Goal: Task Accomplishment & Management: Use online tool/utility

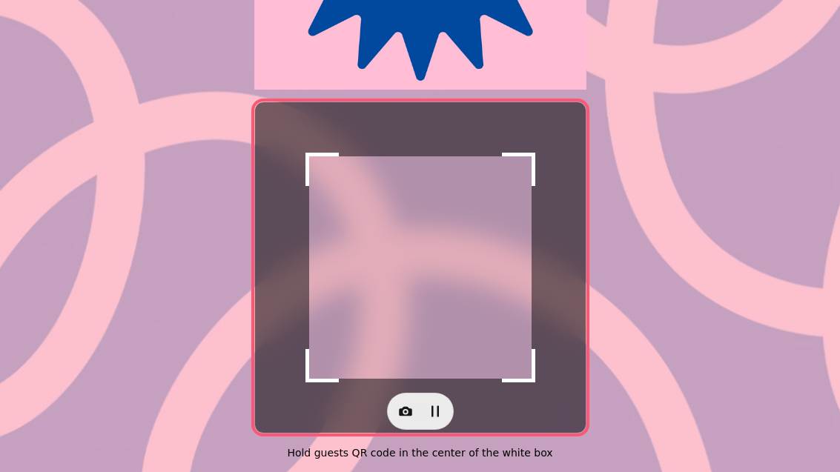
scroll to position [305, 0]
click at [416, 396] on button "button" at bounding box center [406, 411] width 30 height 30
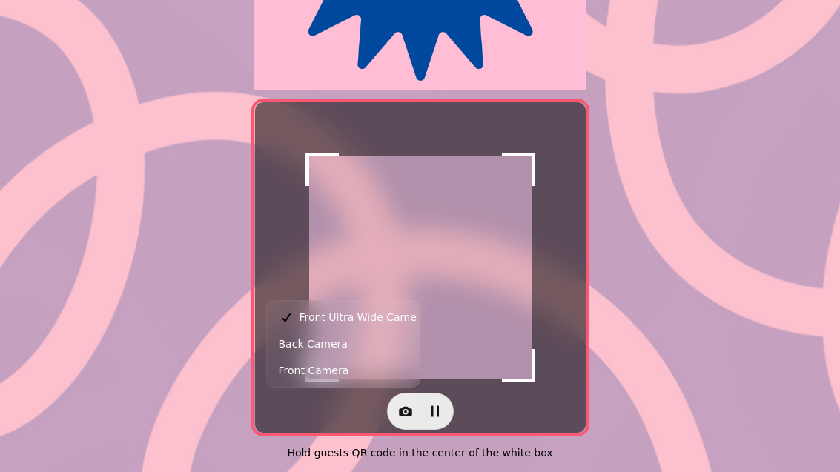
click at [362, 339] on button "Back Camera" at bounding box center [343, 344] width 147 height 27
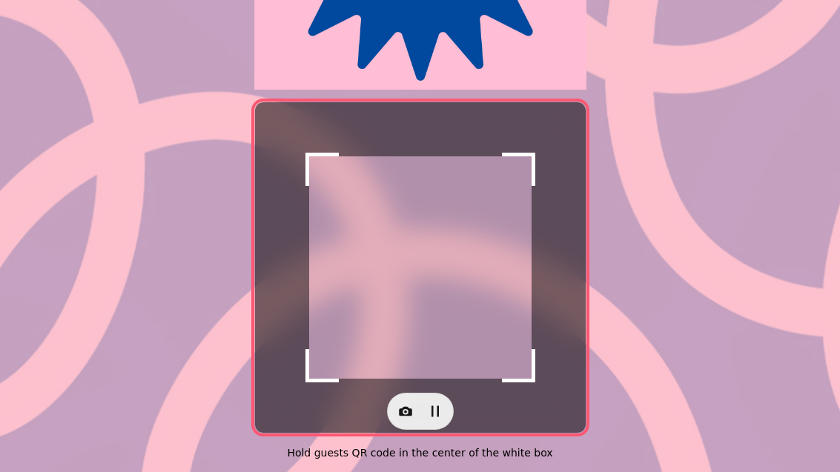
scroll to position [305, 0]
click at [391, 398] on button "button" at bounding box center [406, 411] width 30 height 30
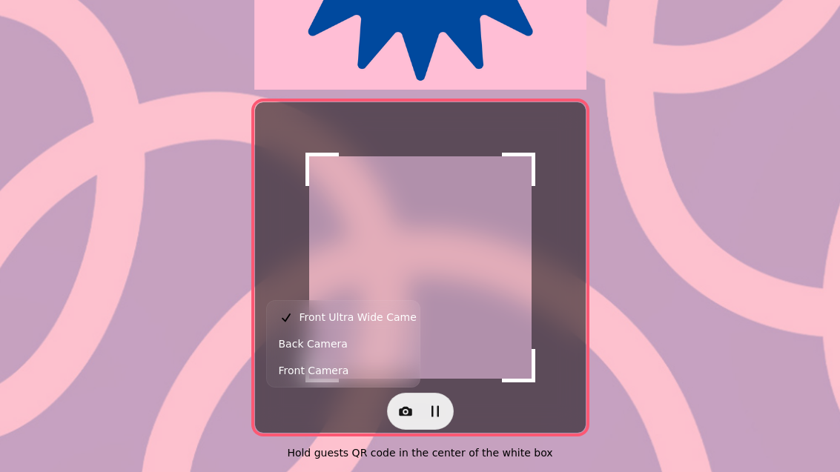
click at [345, 339] on button "Back Camera" at bounding box center [343, 344] width 147 height 27
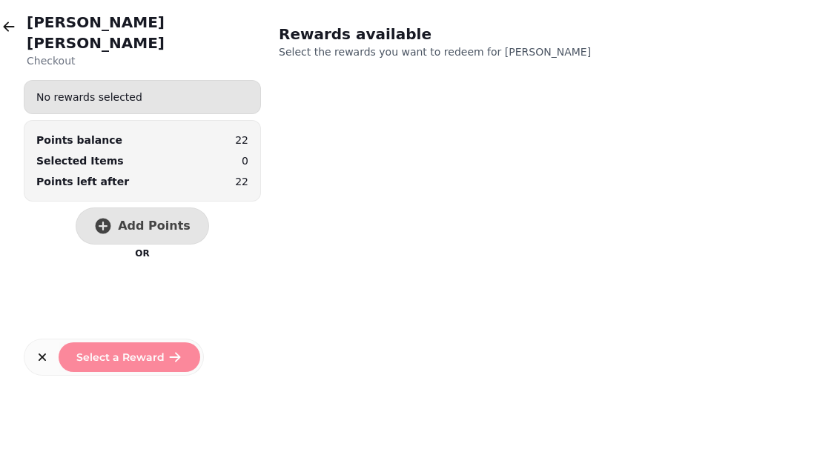
click at [160, 220] on span "Add Points" at bounding box center [154, 226] width 73 height 12
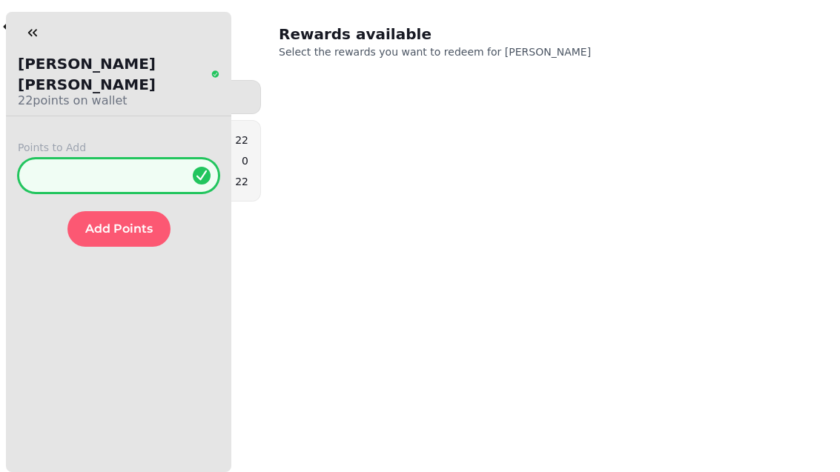
click at [168, 158] on input "*" at bounding box center [119, 176] width 202 height 36
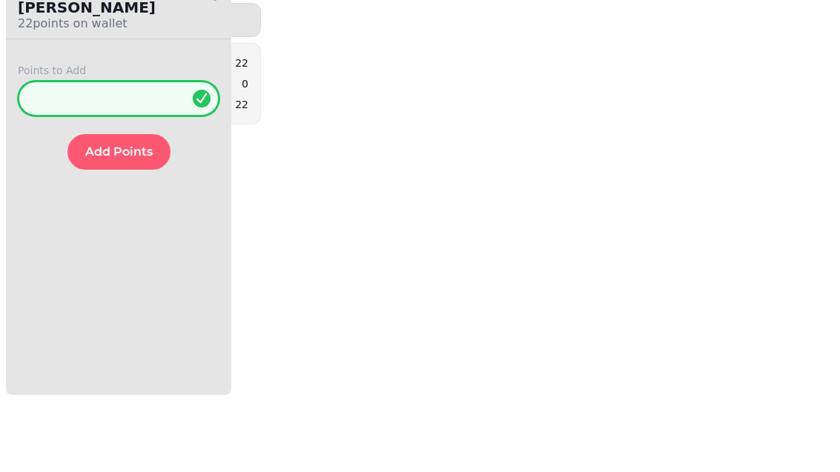
type input "**"
click at [145, 223] on span "Add Points" at bounding box center [118, 229] width 67 height 12
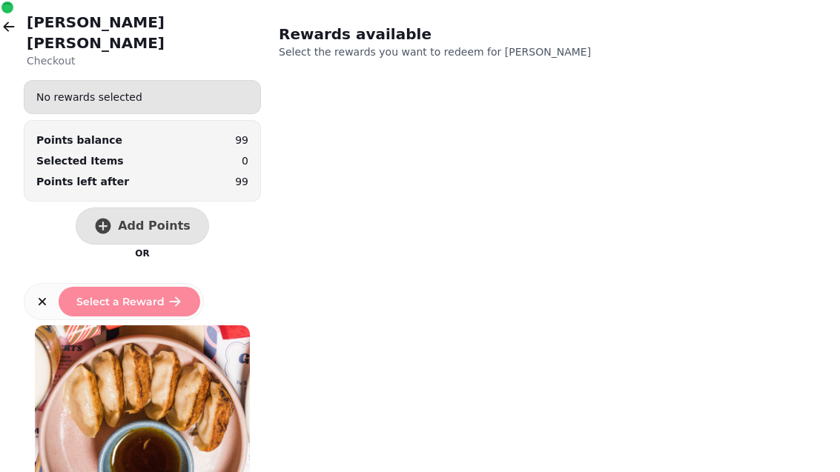
click at [20, 33] on button "button" at bounding box center [9, 27] width 30 height 30
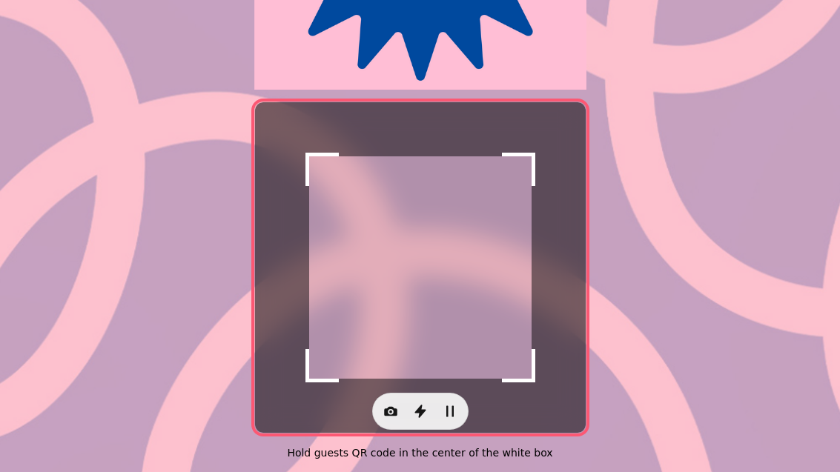
scroll to position [305, 0]
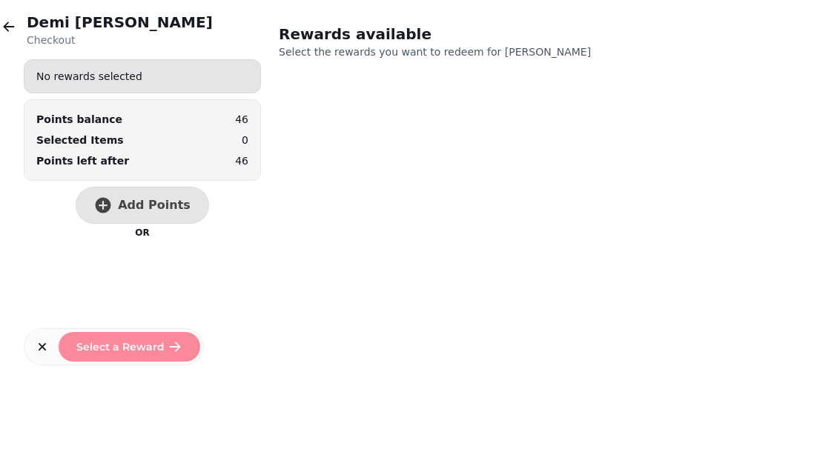
click at [164, 202] on span "Add Points" at bounding box center [154, 205] width 73 height 12
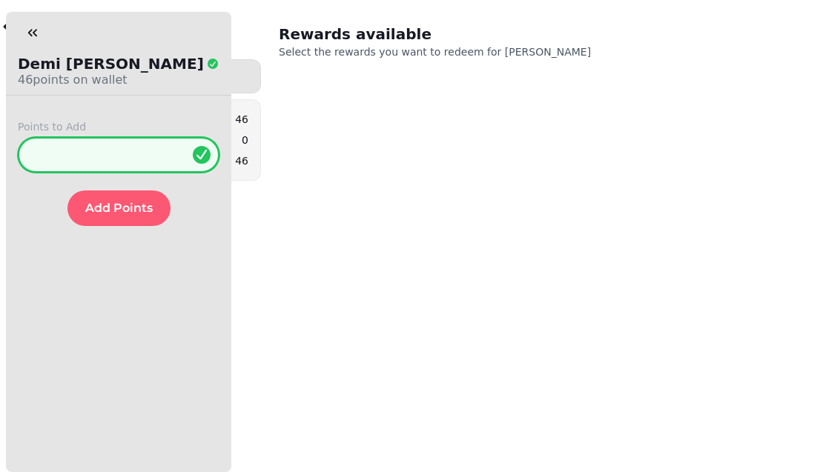
click at [151, 150] on input "*" at bounding box center [119, 155] width 202 height 36
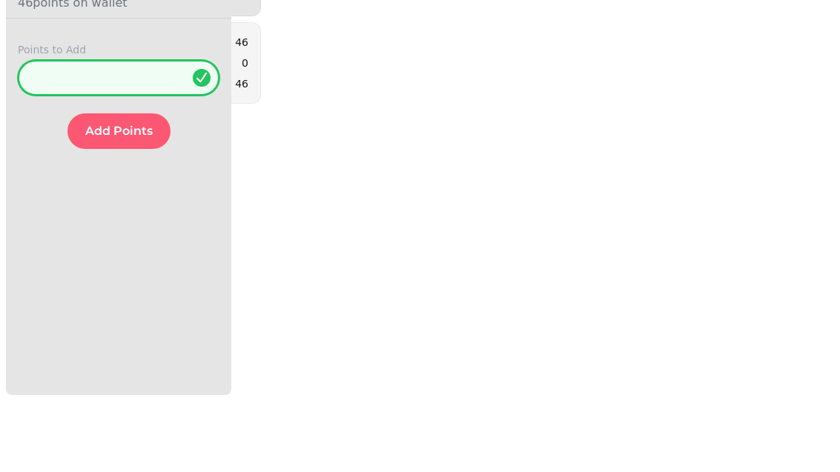
type input "**"
click at [134, 202] on span "Add Points" at bounding box center [118, 208] width 67 height 12
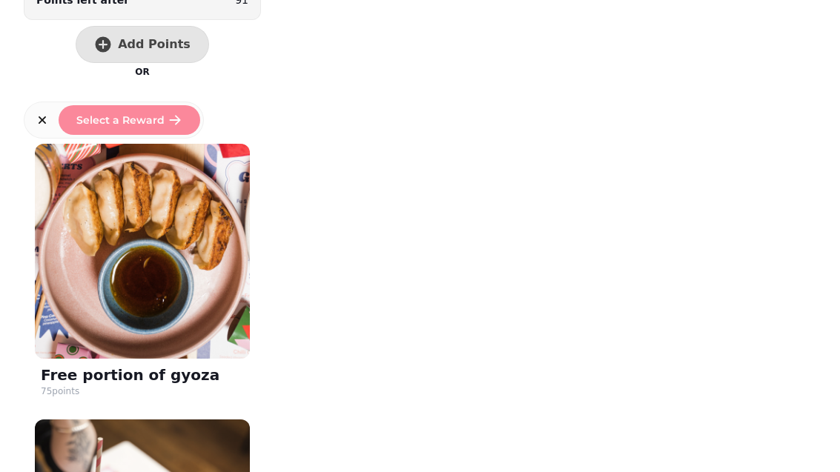
scroll to position [149, 0]
